Goal: Navigation & Orientation: Go to known website

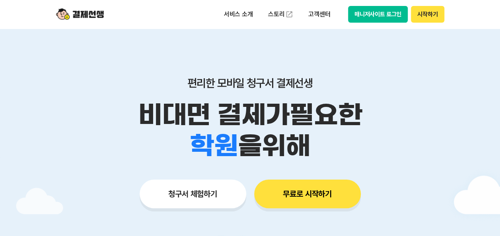
click at [369, 20] on button "매니저사이트 로그인" at bounding box center [378, 14] width 60 height 17
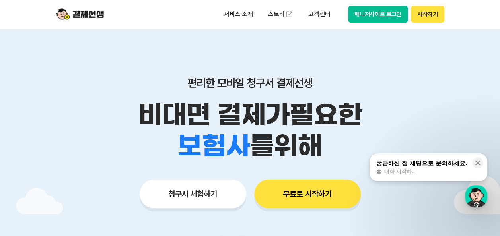
click at [355, 19] on button "매니저사이트 로그인" at bounding box center [378, 14] width 60 height 17
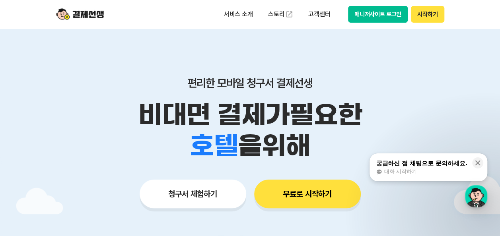
click at [379, 14] on button "매니저사이트 로그인" at bounding box center [378, 14] width 60 height 17
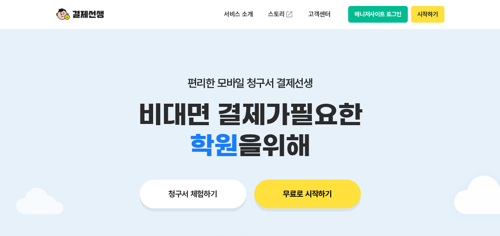
click at [384, 11] on button "매니저사이트 로그인" at bounding box center [378, 14] width 60 height 17
click at [372, 14] on button "매니저사이트 로그인" at bounding box center [378, 14] width 60 height 17
